Goal: Ask a question

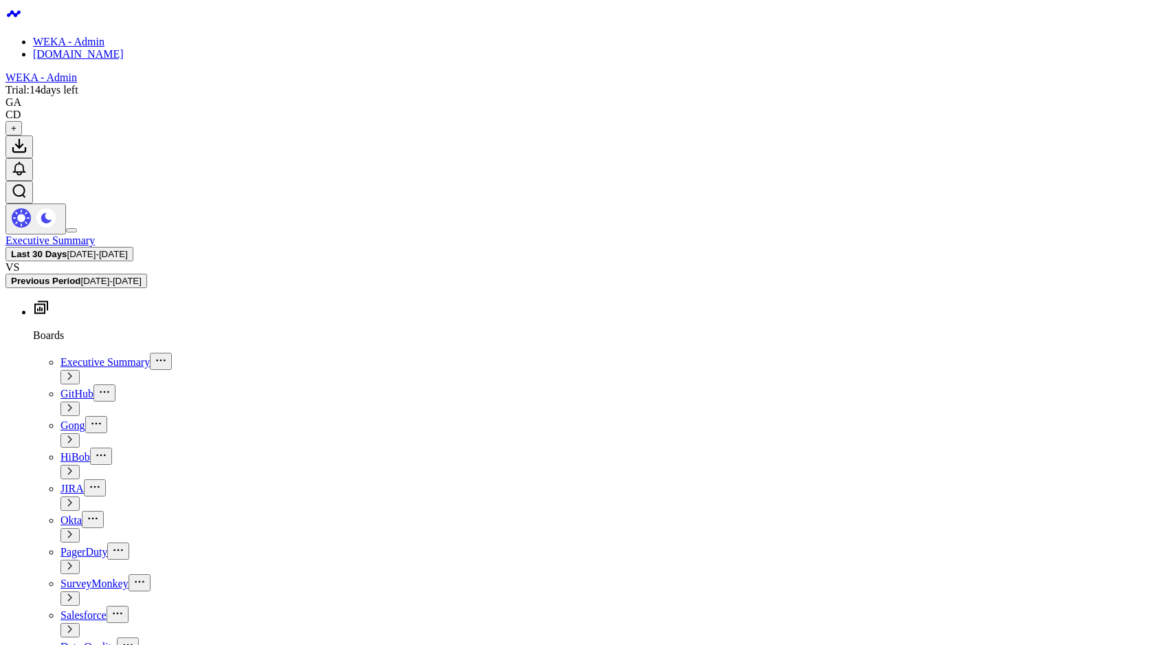
type textarea "how many employees by country"
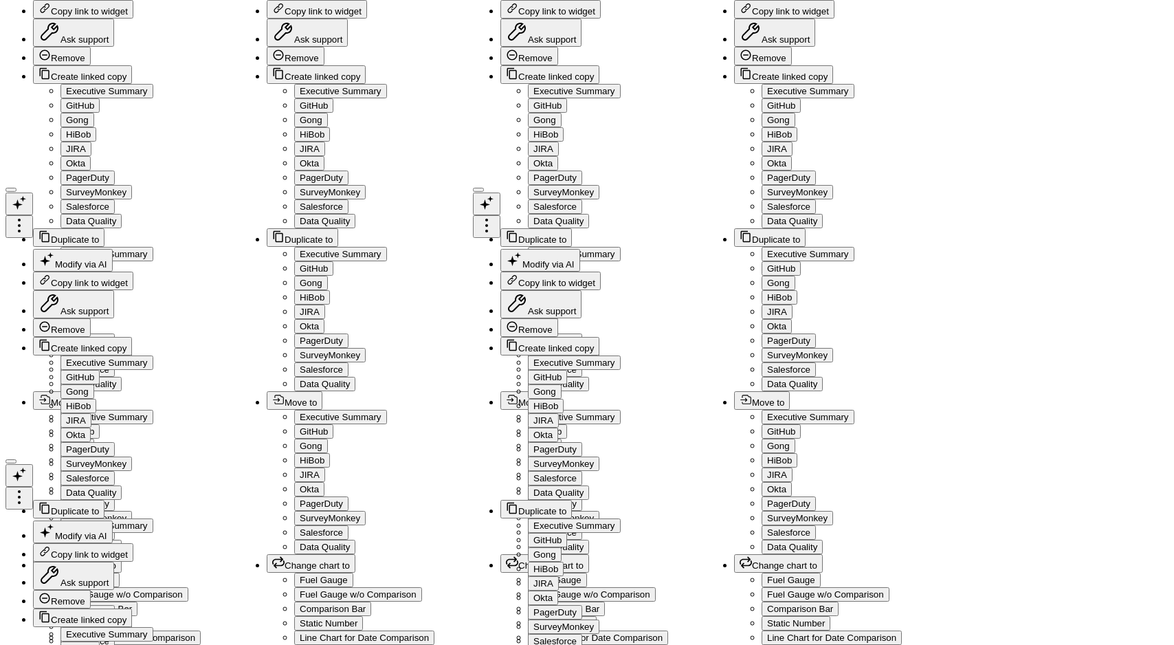
drag, startPoint x: 691, startPoint y: 434, endPoint x: 615, endPoint y: 250, distance: 199.4
copy code "SELECT 'Unknown' AS country, COUNT(*) AS employee_count FROM HIBOB.EMPLOYEE_RES…"
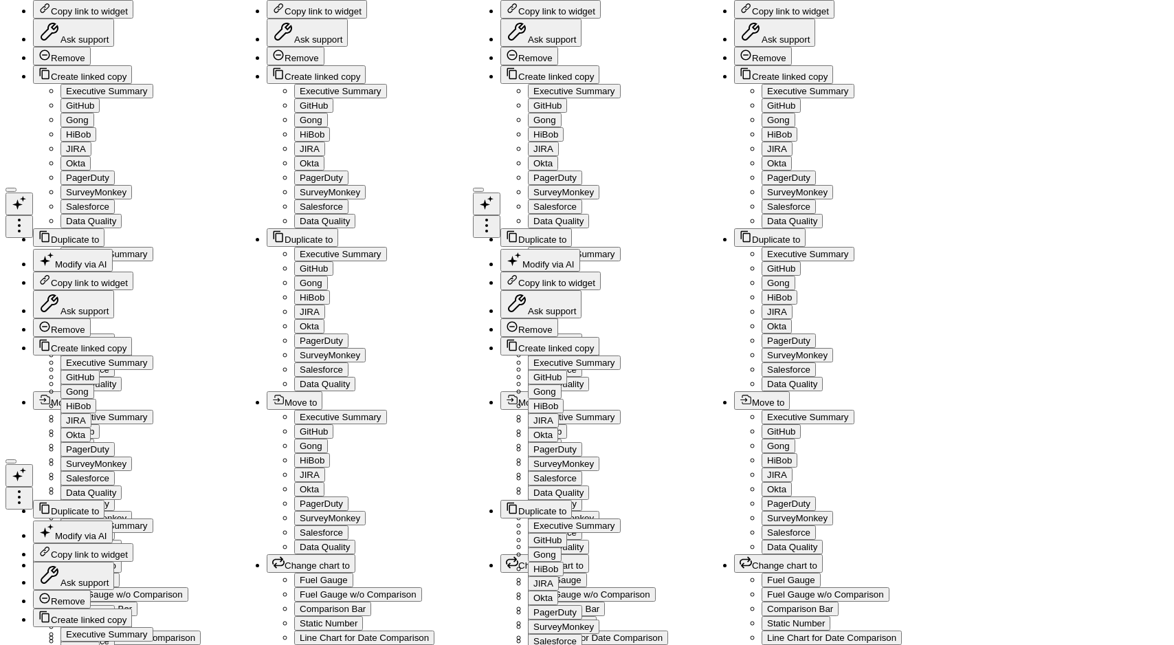
type textarea "show all HIBOB fields"
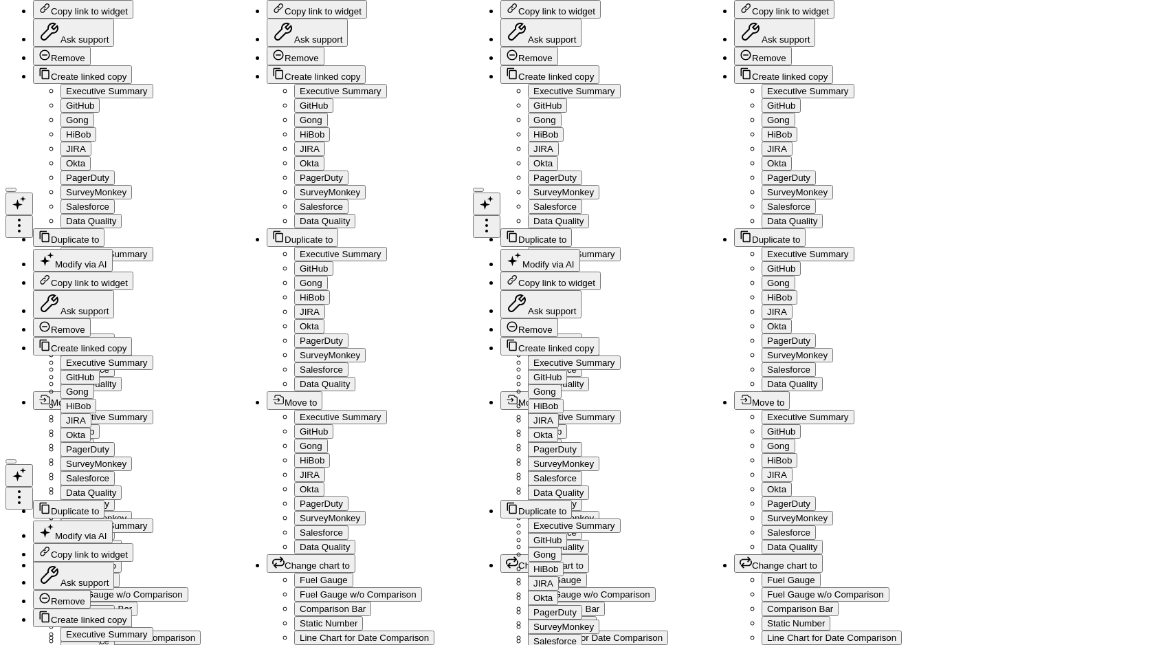
type textarea "show all active employees by hibob country"
type textarea "show all employees by region"
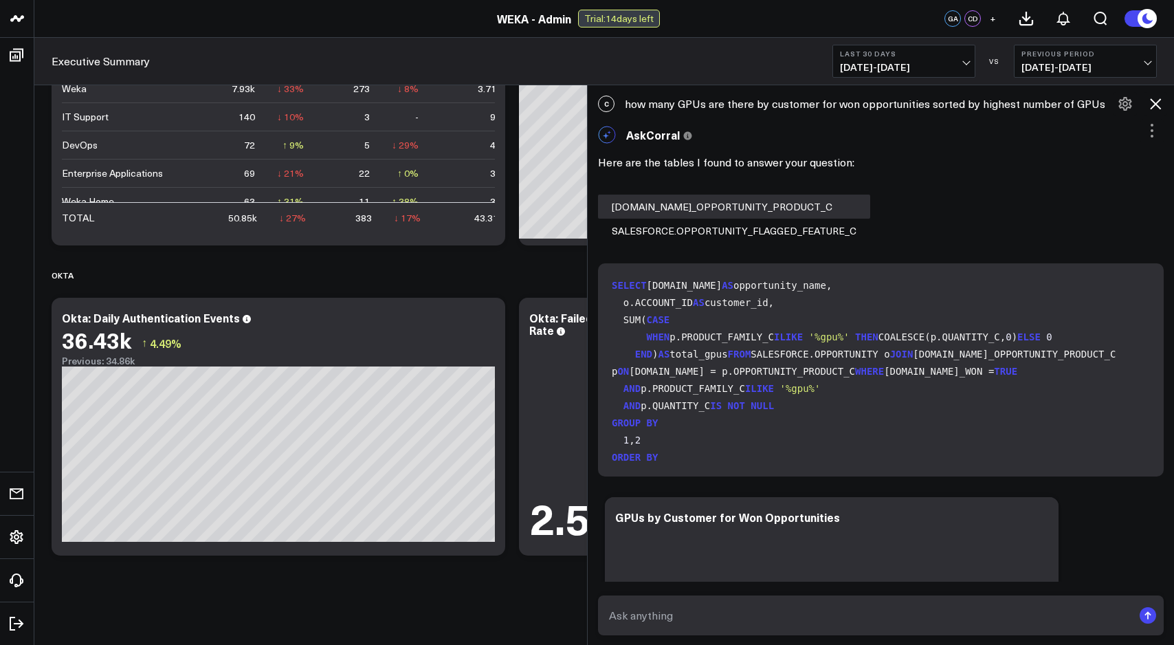
scroll to position [175, 0]
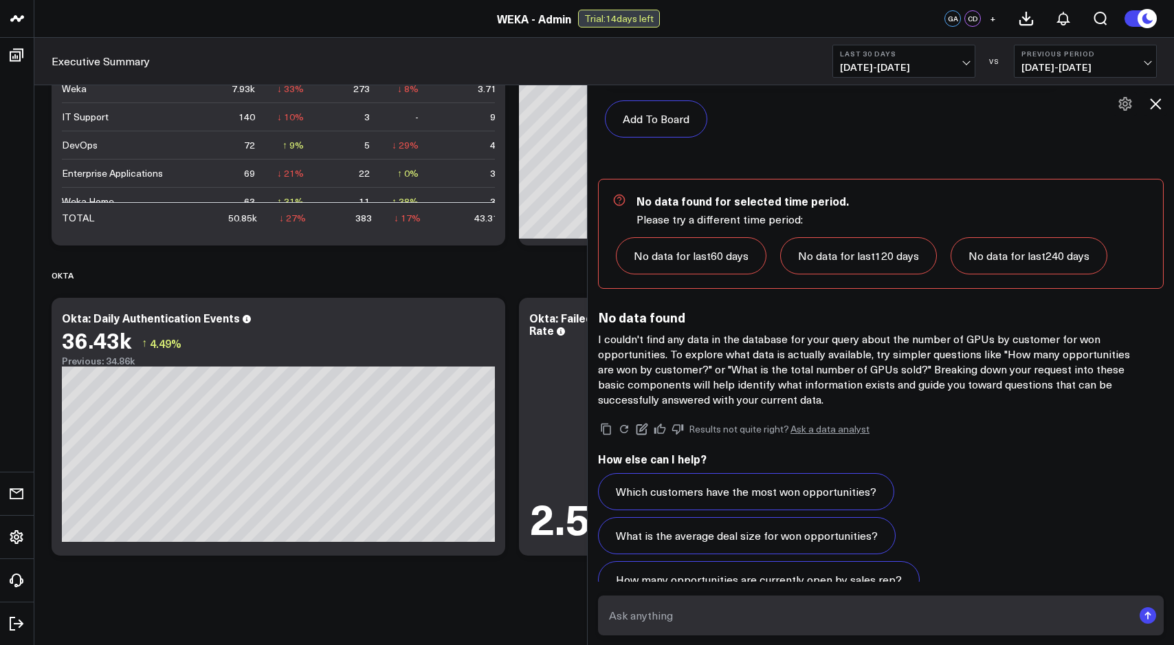
click at [625, 599] on form at bounding box center [881, 615] width 566 height 40
click at [630, 609] on textarea at bounding box center [869, 615] width 527 height 25
type textarea "how many employees are managers"
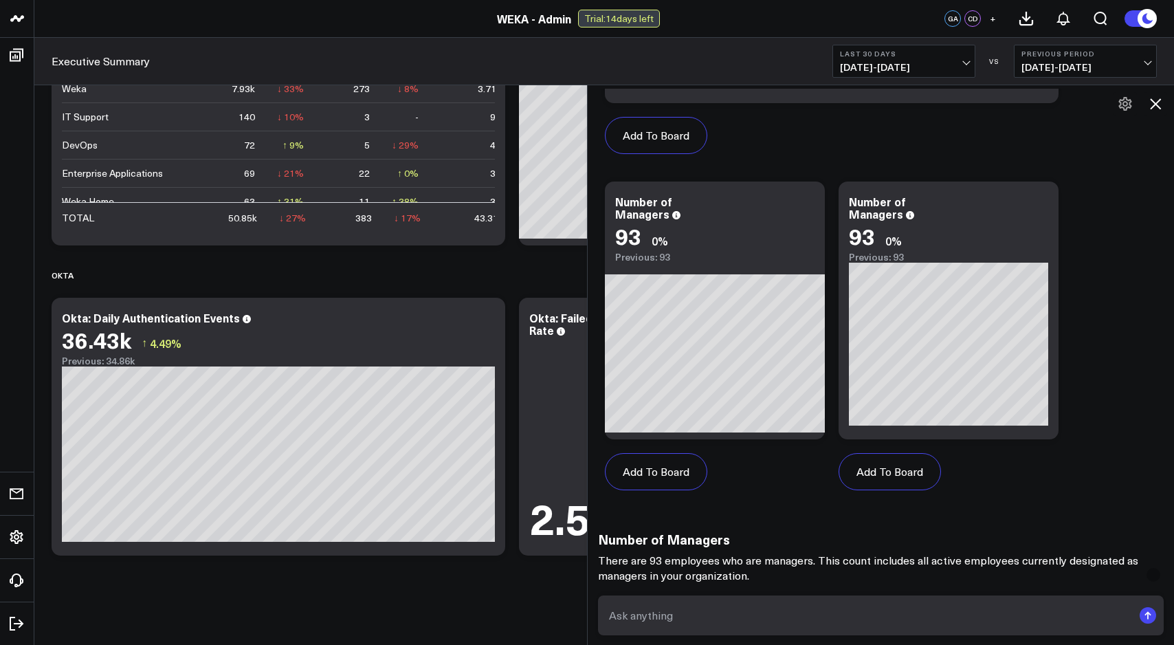
scroll to position [7974, 0]
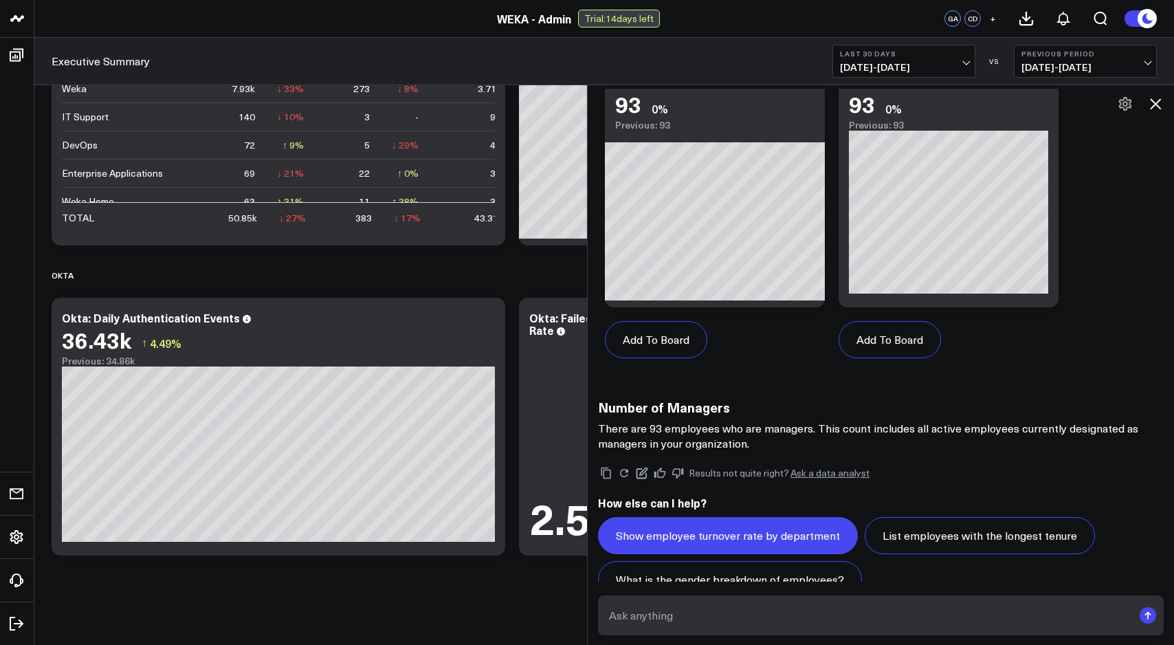
click at [779, 517] on button "Show employee turnover rate by department" at bounding box center [728, 535] width 260 height 37
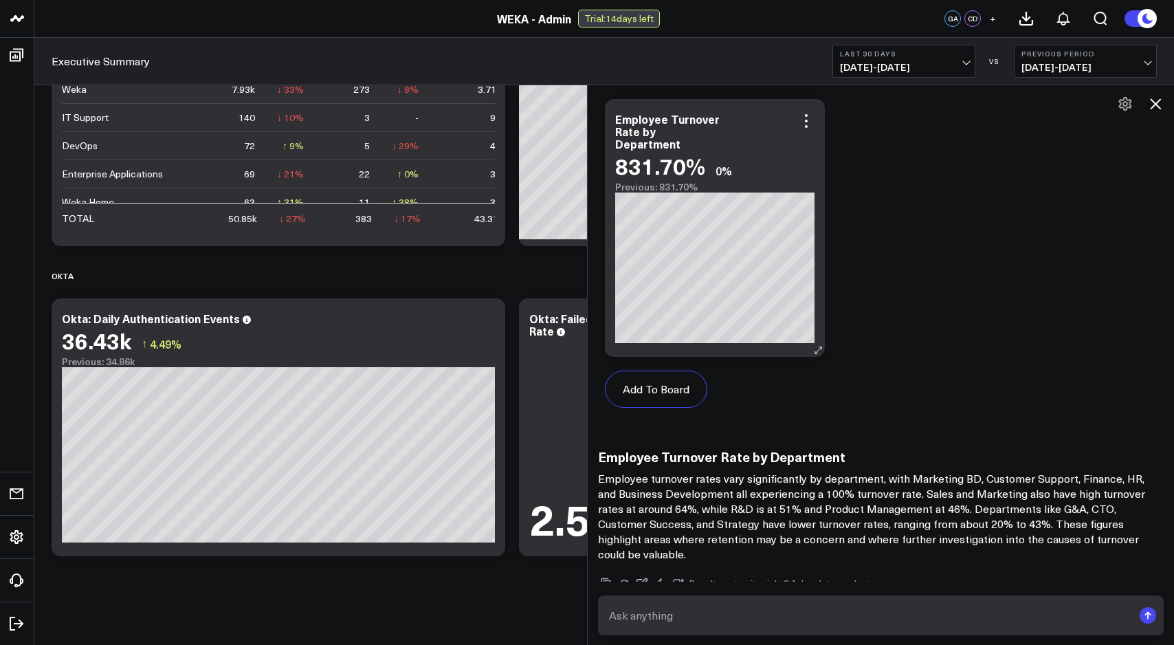
scroll to position [9873, 0]
